Goal: Task Accomplishment & Management: Complete application form

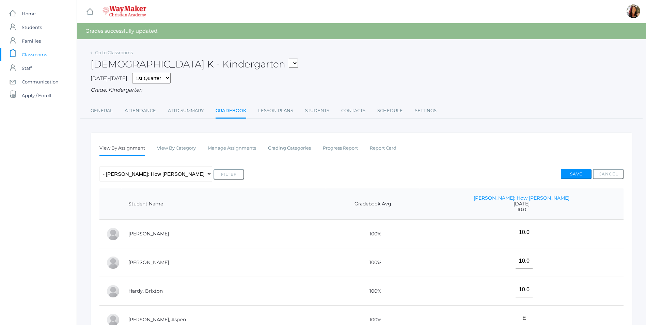
click at [289, 66] on select "KINDER - Phonics K Kindergarten KINDER - Literacy K Kindergarten KINDER - Bible…" at bounding box center [293, 63] width 9 height 9
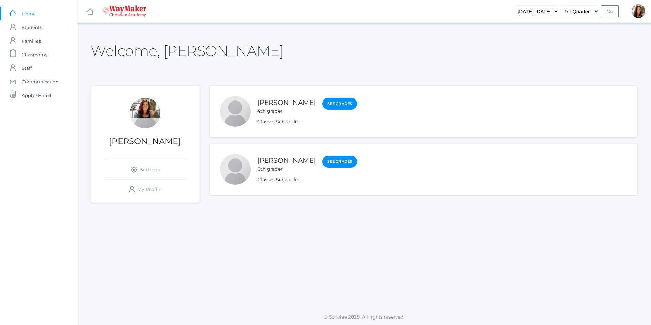
click at [153, 117] on div at bounding box center [145, 113] width 31 height 31
click at [32, 53] on span "Classrooms" at bounding box center [34, 55] width 25 height 14
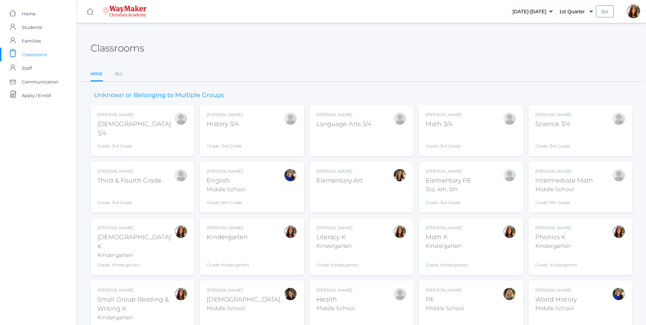
drag, startPoint x: 364, startPoint y: 230, endPoint x: 367, endPoint y: 229, distance: 4.0
click at [367, 229] on div "Gina Pecor Literacy K Kindergarten Grade: Kindergarten KINDER" at bounding box center [361, 246] width 90 height 43
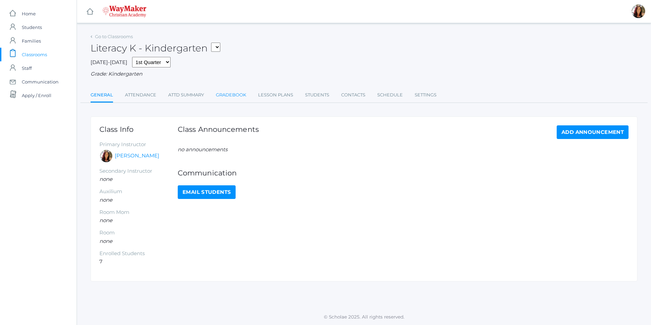
click at [234, 94] on link "Gradebook" at bounding box center [231, 95] width 30 height 14
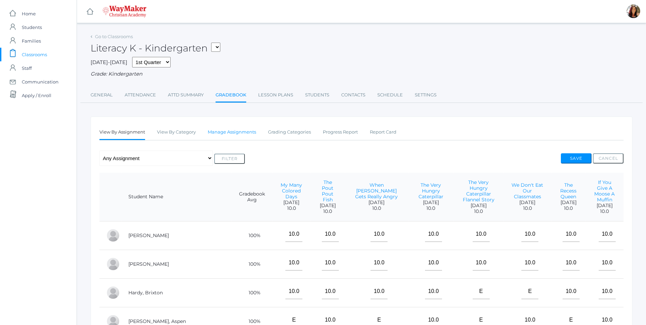
click at [217, 134] on link "Manage Assignments" at bounding box center [232, 132] width 48 height 14
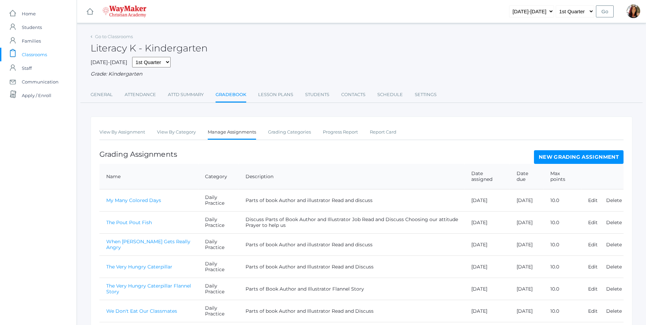
click at [574, 155] on link "New Grading Assignment" at bounding box center [579, 157] width 90 height 14
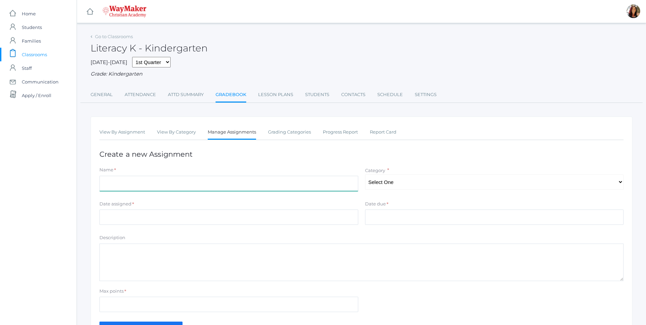
click at [140, 183] on input "Name" at bounding box center [228, 183] width 259 height 15
type input "Very Grouchy Ladybug"
click at [625, 182] on div "Category * Select One Daily Practice Summative Assessment" at bounding box center [495, 177] width 266 height 23
click at [622, 183] on select "Select One Daily Practice Summative Assessment" at bounding box center [494, 181] width 259 height 15
select select "1102"
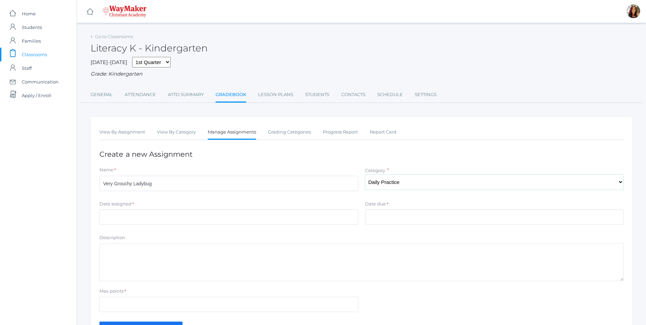
click at [365, 175] on select "Select One Daily Practice Summative Assessment" at bounding box center [494, 181] width 259 height 15
click at [145, 223] on input "Date assigned" at bounding box center [228, 216] width 259 height 15
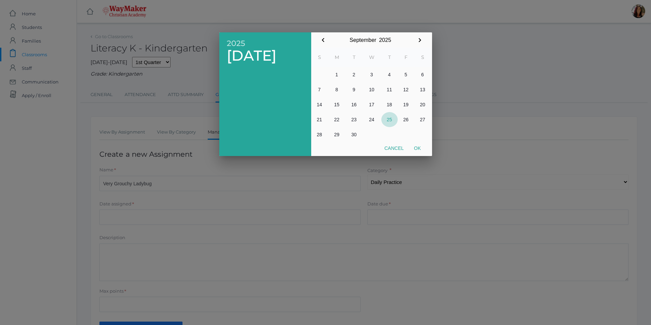
click at [389, 122] on button "25" at bounding box center [389, 119] width 16 height 15
click at [418, 147] on button "Ok" at bounding box center [417, 148] width 17 height 12
type input "2025-09-25"
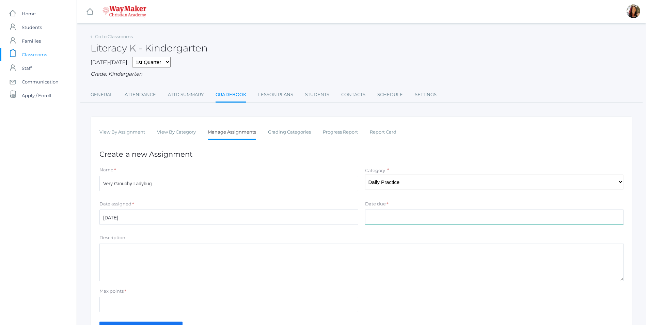
click at [381, 214] on input "Date due" at bounding box center [494, 216] width 259 height 15
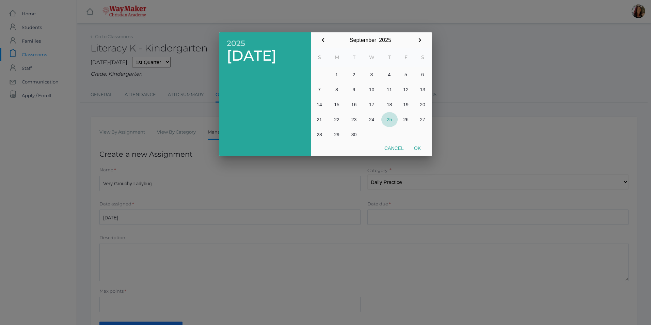
click at [388, 118] on button "25" at bounding box center [389, 119] width 16 height 15
click at [419, 147] on button "Ok" at bounding box center [417, 148] width 17 height 12
type input "[DATE]"
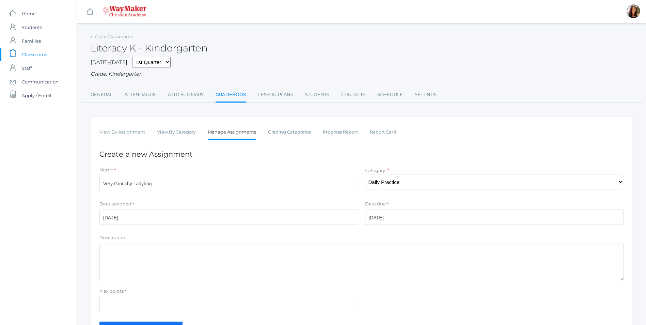
click at [127, 263] on textarea "Description" at bounding box center [361, 261] width 524 height 37
type textarea "Parts of Book Author and Illustrator Read and Discuss"
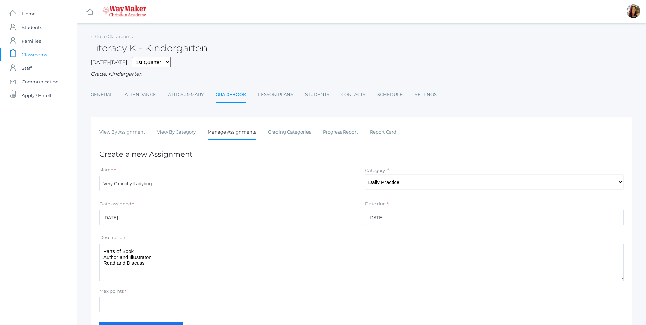
click at [112, 304] on input "Max points" at bounding box center [228, 304] width 259 height 15
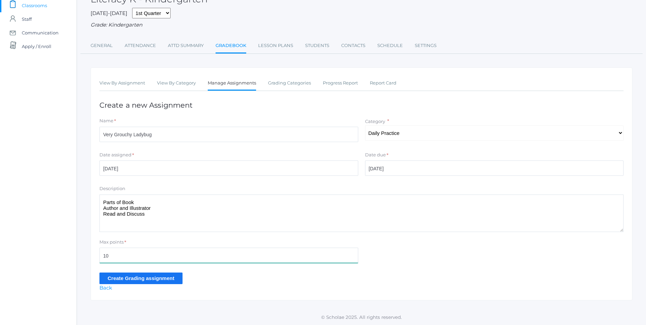
scroll to position [50, 0]
type input "10"
click at [128, 279] on input "Create Grading assignment" at bounding box center [140, 277] width 83 height 11
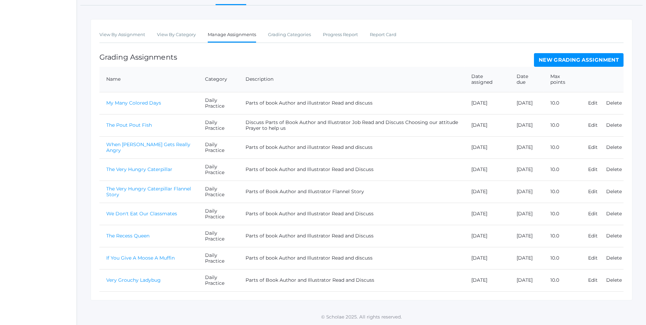
scroll to position [114, 0]
click at [134, 283] on td "Very Grouchy Ladybug" at bounding box center [148, 280] width 99 height 22
click at [134, 281] on link "Very Grouchy Ladybug" at bounding box center [133, 280] width 54 height 6
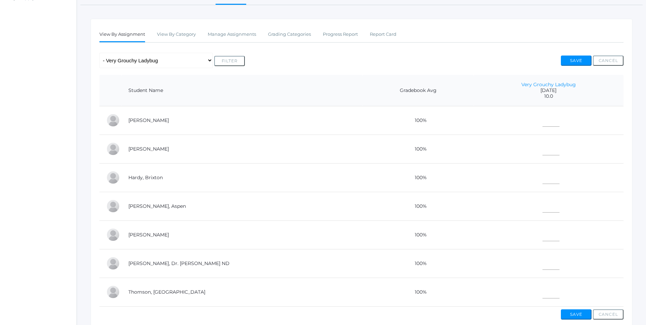
scroll to position [102, 0]
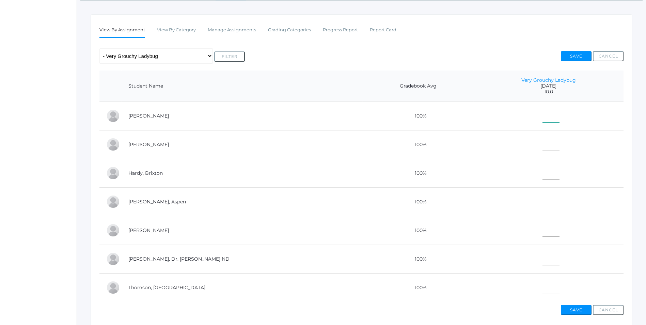
click at [545, 118] on input"] "text" at bounding box center [550, 114] width 17 height 15
type input"] "10"
click at [544, 148] on input"] "text" at bounding box center [550, 142] width 17 height 15
type input"] "10"
click at [543, 175] on input"] "text" at bounding box center [550, 171] width 17 height 15
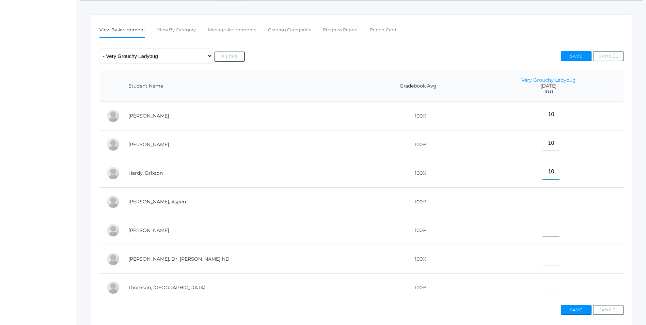
type input"] "10"
click at [542, 208] on input"] "text" at bounding box center [550, 200] width 17 height 15
type input"] "E"
click at [542, 235] on input"] "text" at bounding box center [550, 228] width 17 height 15
type input"] "E"
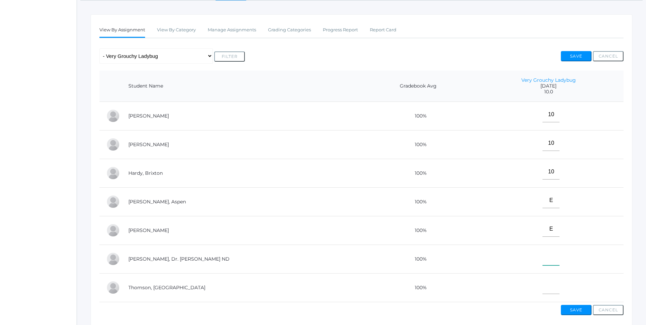
click at [547, 262] on input"] "text" at bounding box center [550, 257] width 17 height 15
type input"] "10"
click at [542, 290] on input"] "text" at bounding box center [550, 285] width 17 height 15
type input"] "10"
click at [577, 315] on button "Save" at bounding box center [576, 310] width 31 height 10
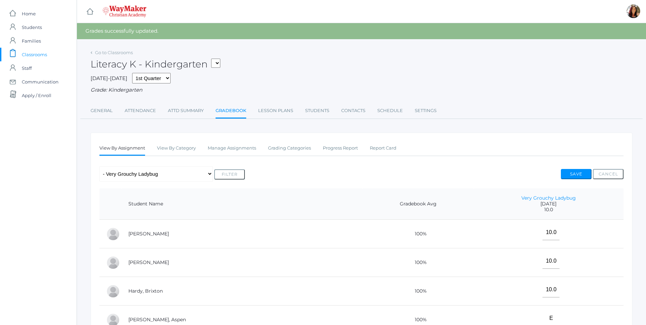
click at [217, 62] on select "KINDER - Phonics K Kindergarten KINDER - Literacy K Kindergarten KINDER - [DEMO…" at bounding box center [215, 63] width 9 height 9
select select "2556"
click at [213, 59] on select "KINDER - Phonics K Kindergarten KINDER - Literacy K Kindergarten KINDER - [DEMO…" at bounding box center [215, 63] width 9 height 9
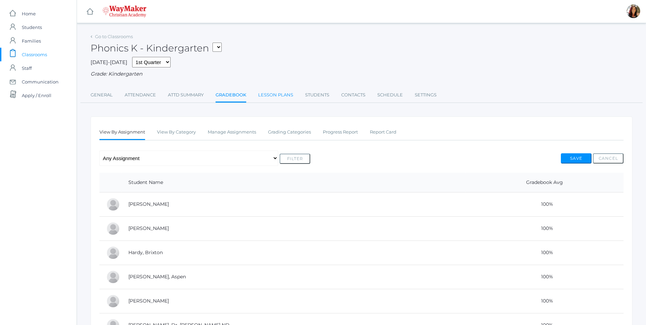
click at [266, 94] on link "Lesson Plans" at bounding box center [275, 95] width 35 height 14
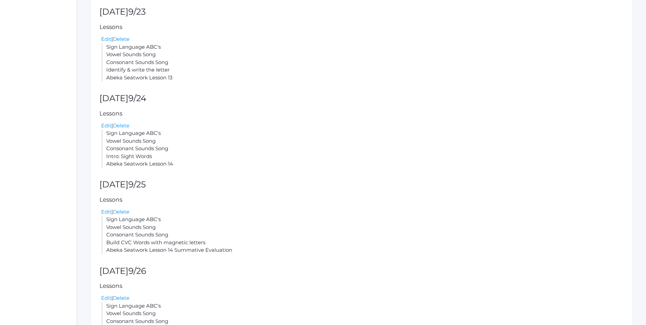
scroll to position [170, 0]
